Goal: Obtain resource: Obtain resource

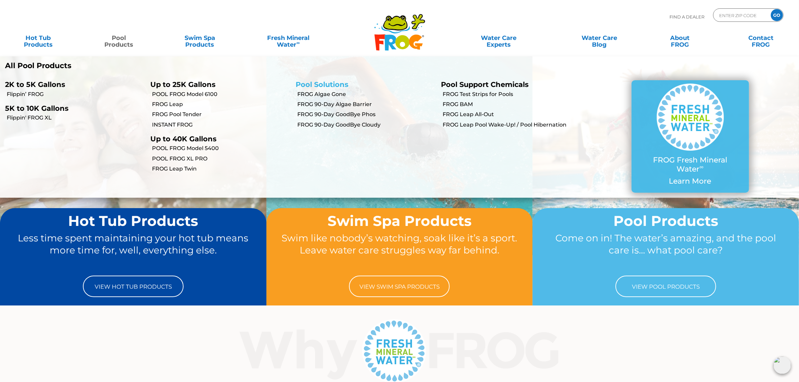
click at [337, 85] on link "Pool Solutions" at bounding box center [322, 84] width 53 height 8
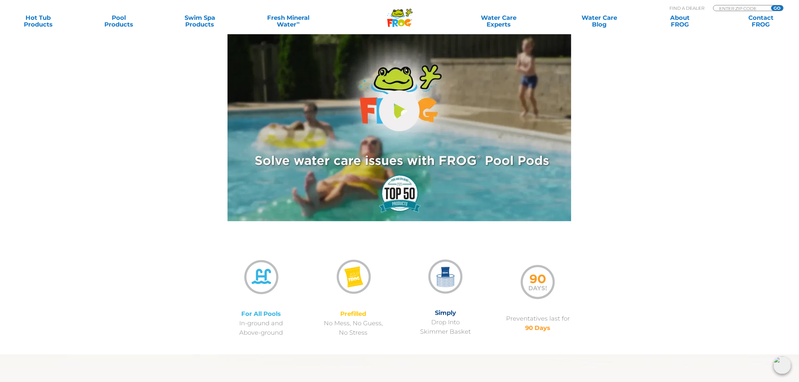
scroll to position [110, 0]
